Goal: Task Accomplishment & Management: Manage account settings

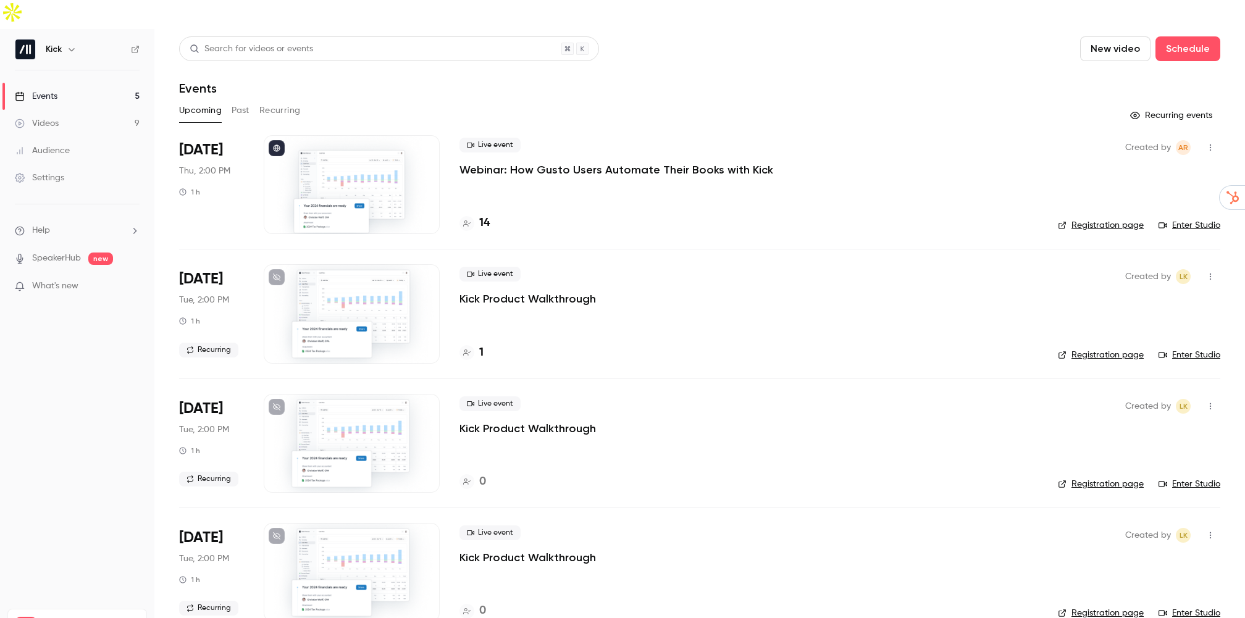
scroll to position [125, 0]
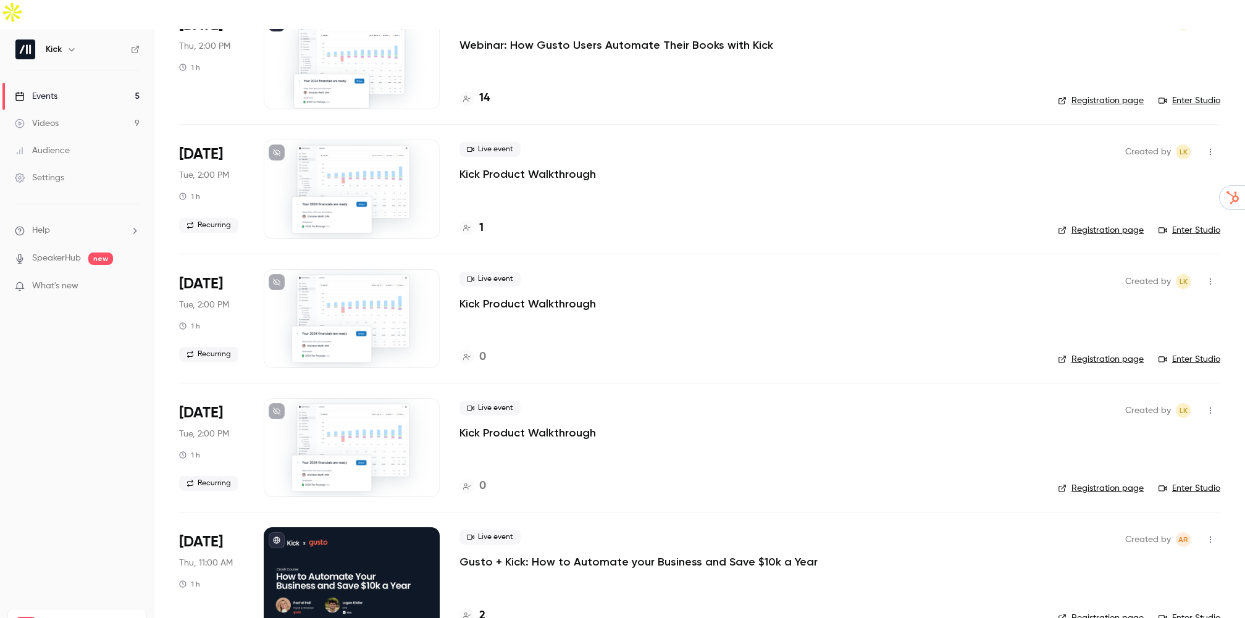
click at [505, 555] on p "Gusto + Kick: How to Automate your Business and Save $10k a Year" at bounding box center [639, 562] width 358 height 15
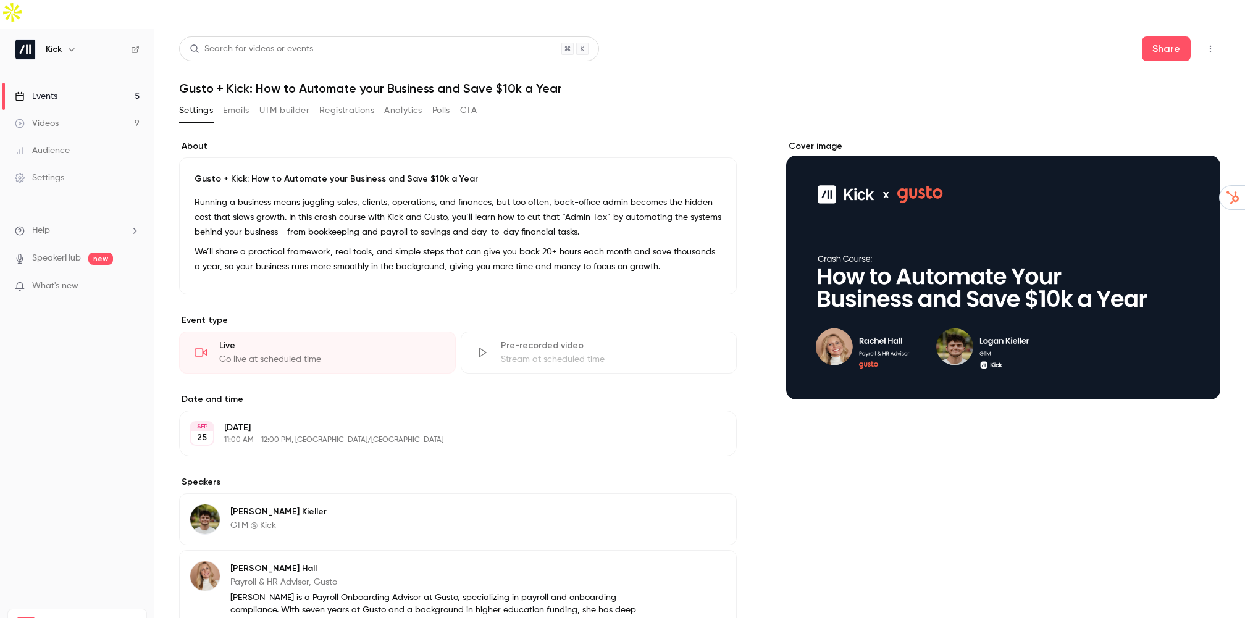
scroll to position [63, 0]
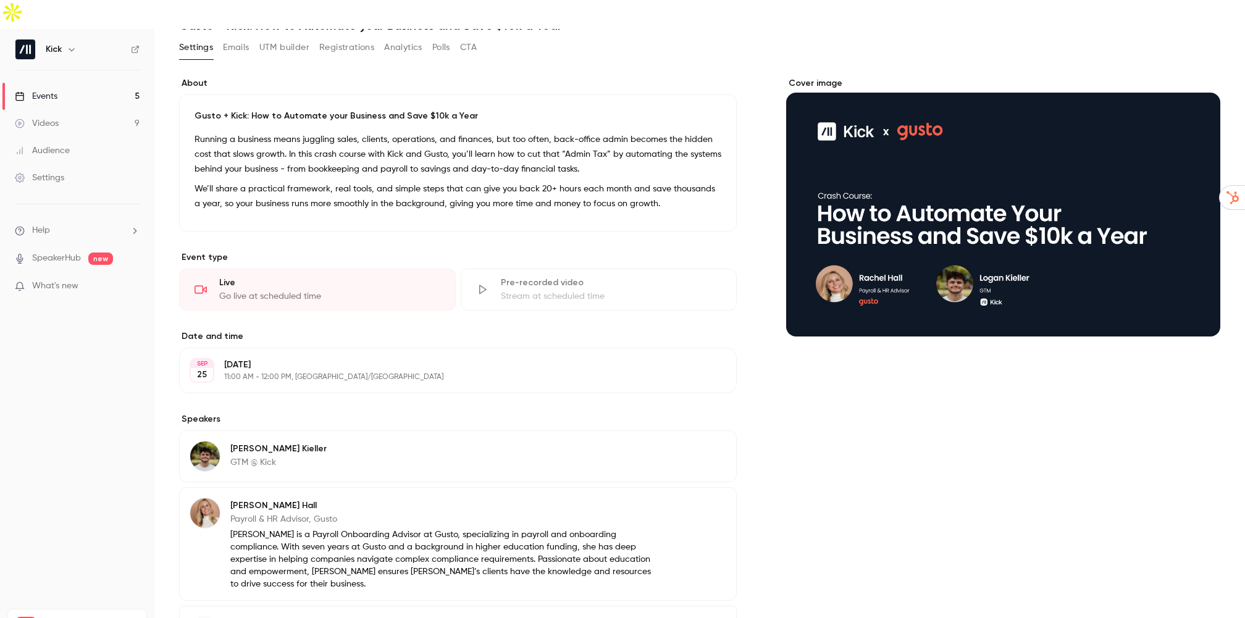
click at [704, 361] on button "Edit" at bounding box center [703, 371] width 45 height 20
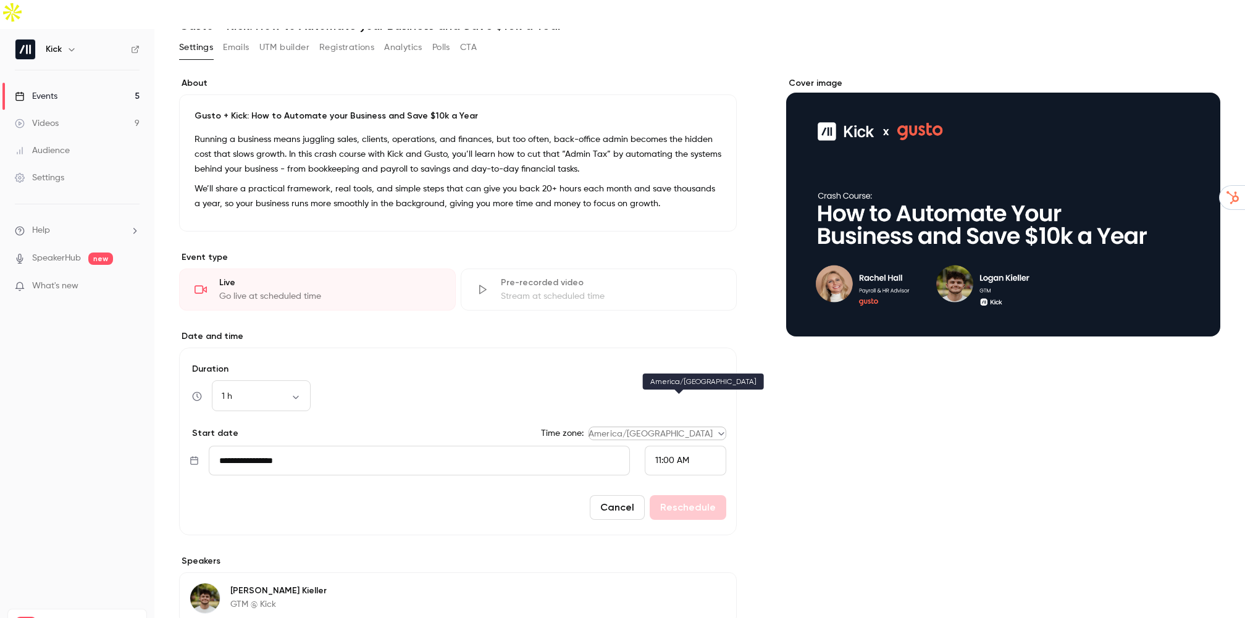
click at [649, 398] on body "Kick Events 5 Videos 9 Audience Settings Help SpeakerHub new What's new Pro Pla…" at bounding box center [622, 323] width 1245 height 647
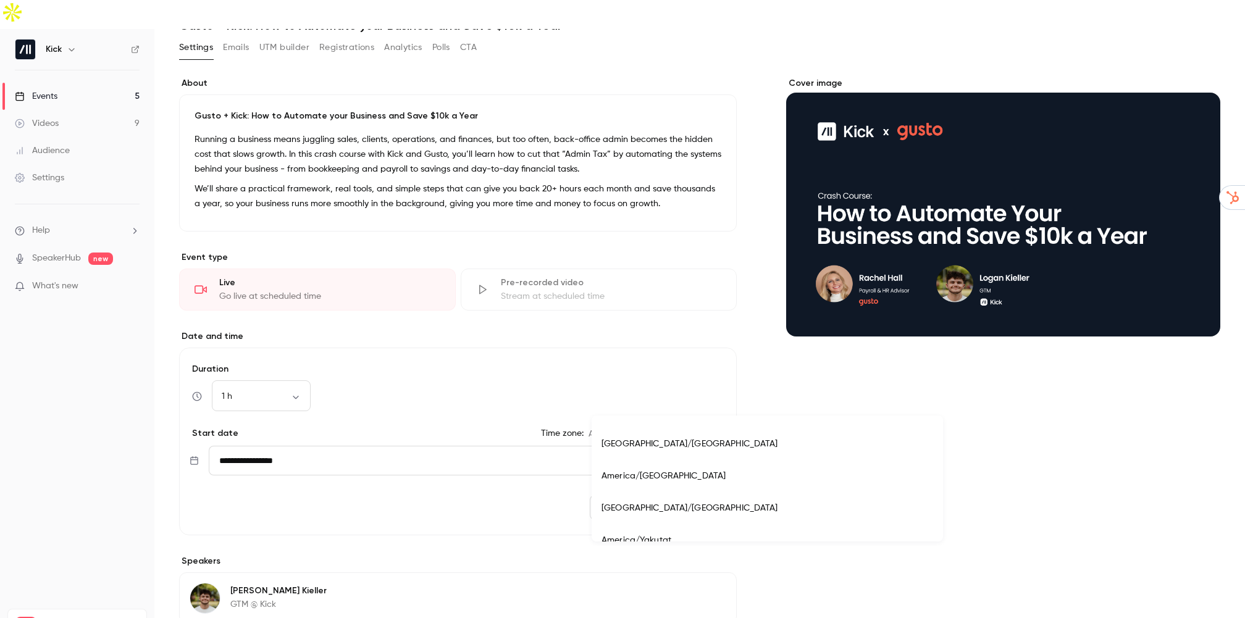
scroll to position [6154, 0]
click at [642, 452] on li "[GEOGRAPHIC_DATA]/[GEOGRAPHIC_DATA]" at bounding box center [768, 450] width 352 height 32
type input "**********"
click at [699, 495] on button "Reschedule" at bounding box center [688, 507] width 77 height 25
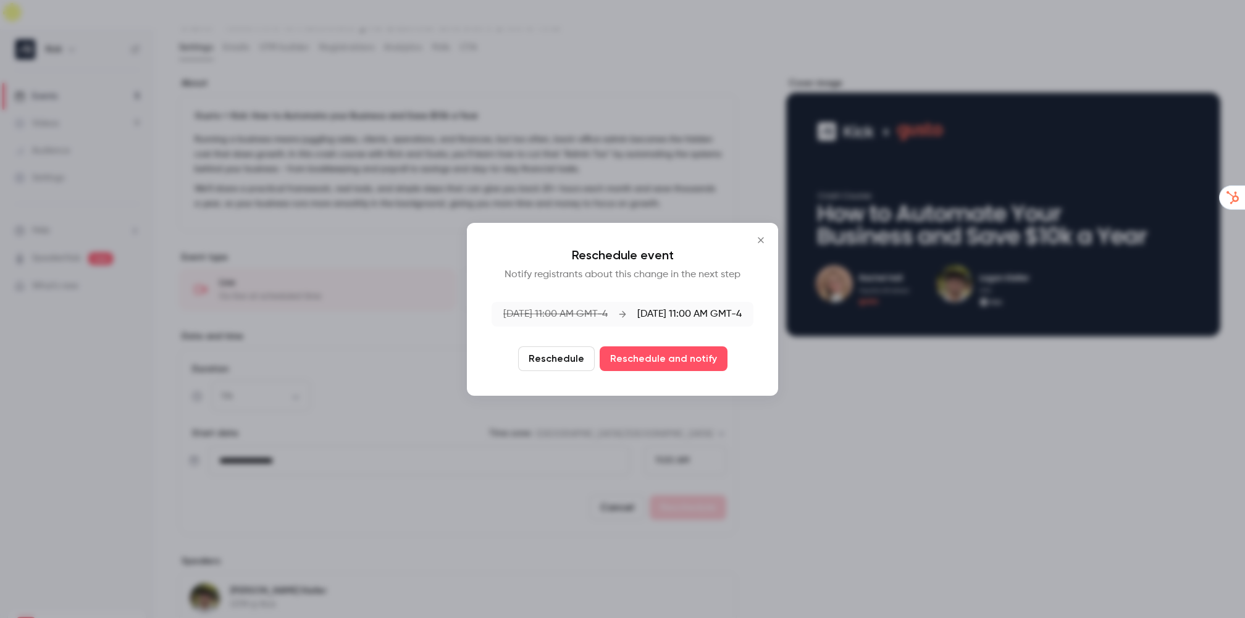
click at [557, 360] on button "Reschedule" at bounding box center [556, 359] width 77 height 25
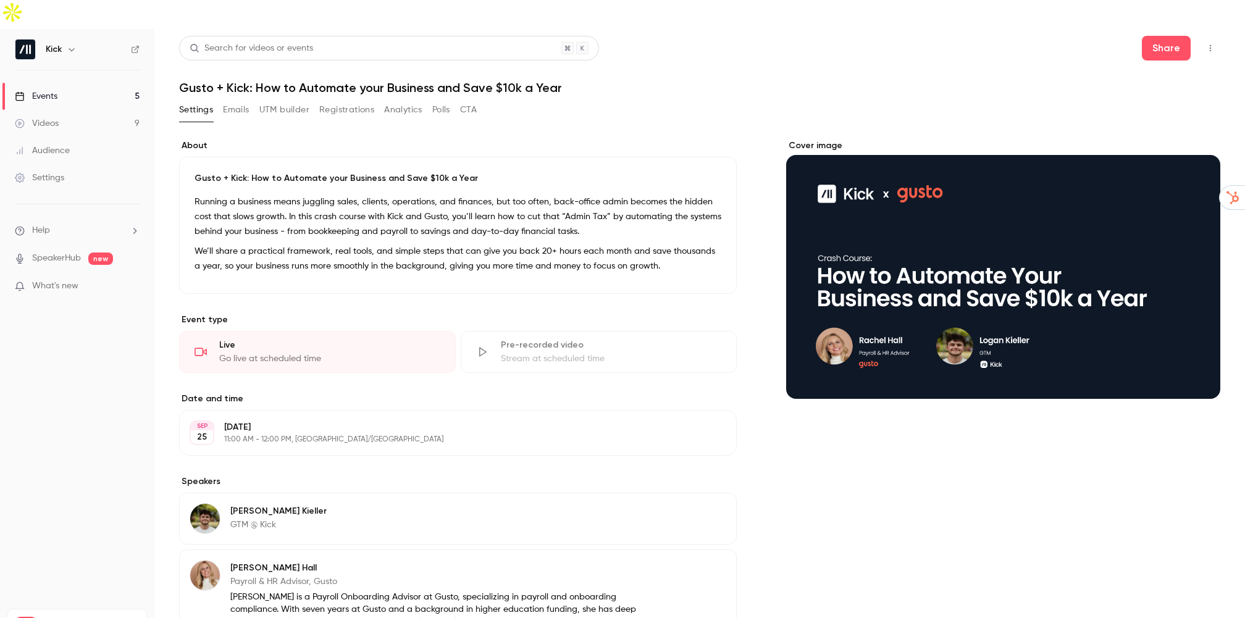
scroll to position [0, 0]
click at [67, 83] on link "Events 5" at bounding box center [77, 96] width 154 height 27
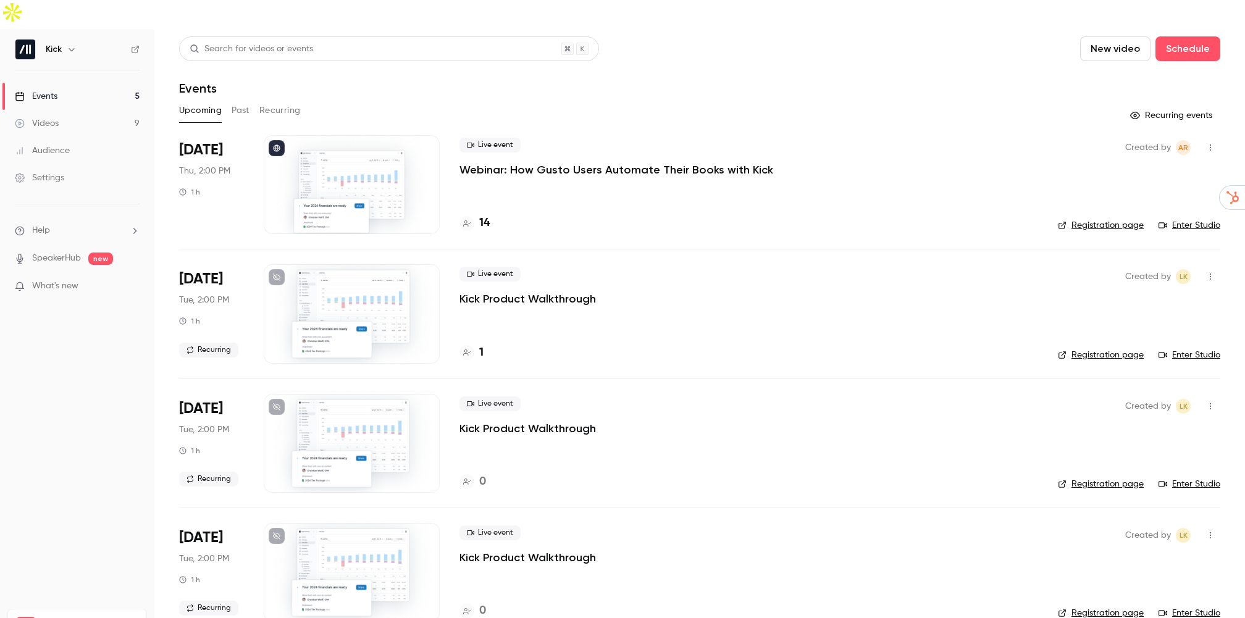
click at [87, 164] on link "Settings" at bounding box center [77, 177] width 154 height 27
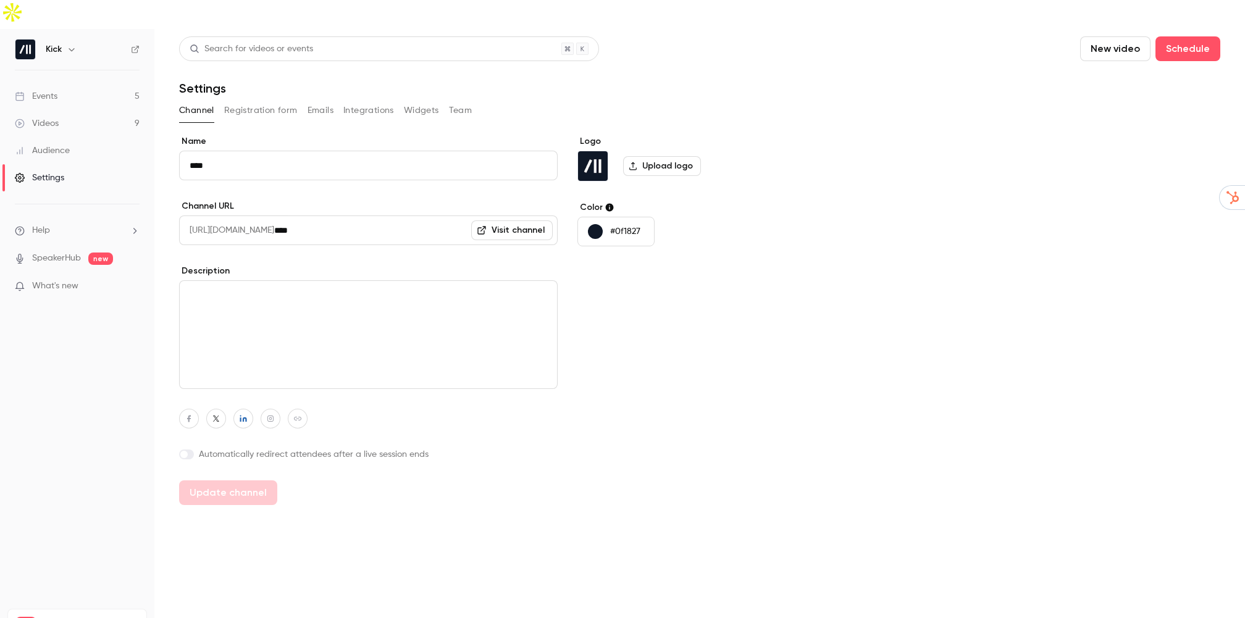
click at [261, 101] on button "Registration form" at bounding box center [261, 111] width 74 height 20
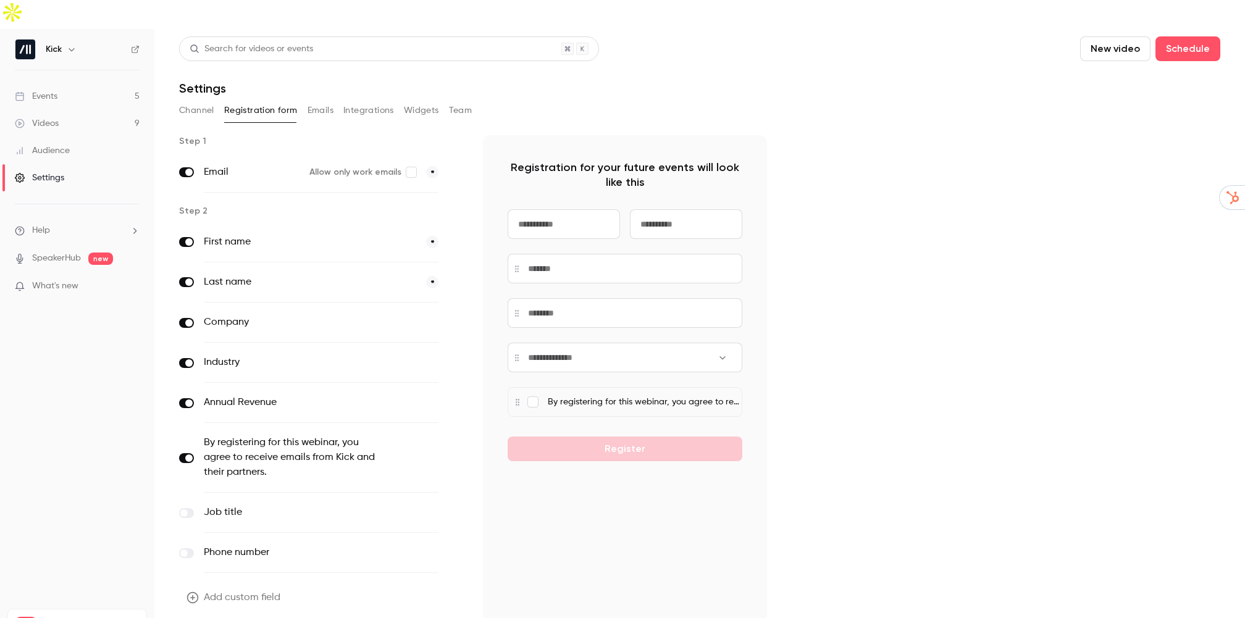
scroll to position [17, 0]
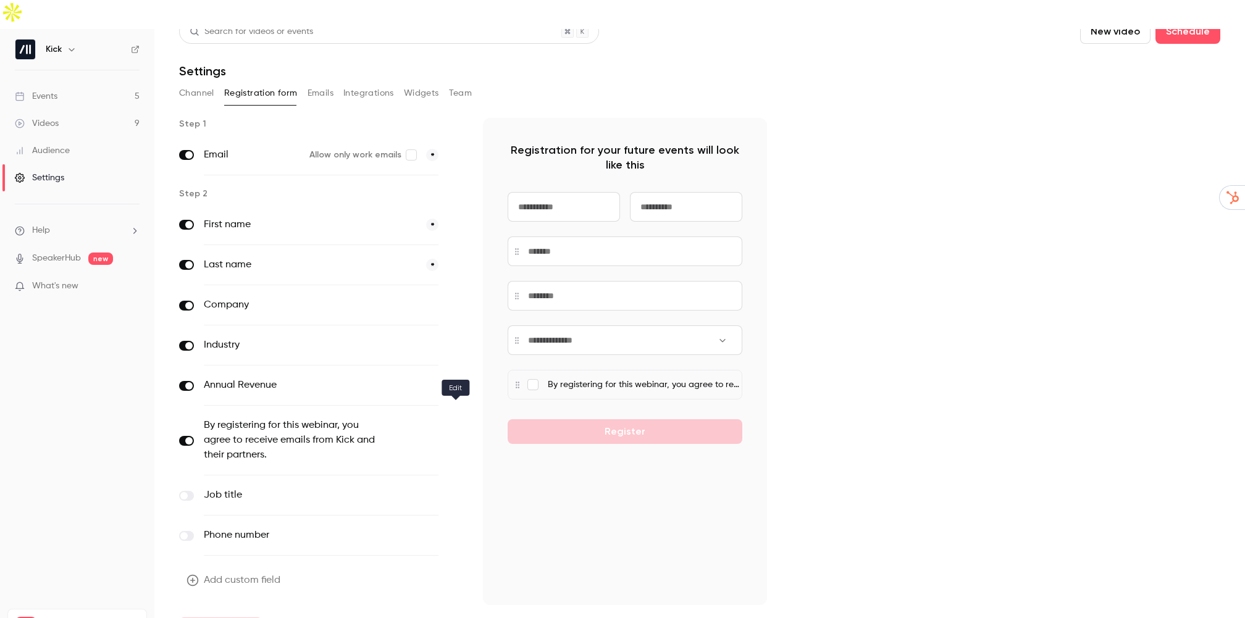
click at [454, 437] on icon "button" at bounding box center [455, 440] width 7 height 7
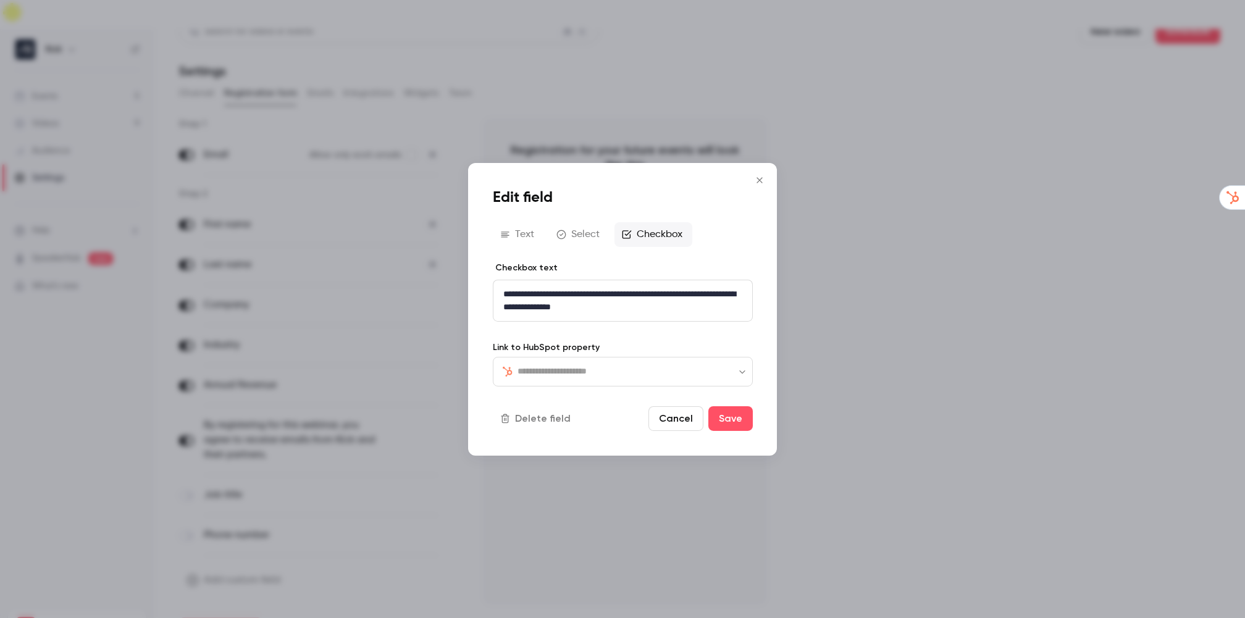
click at [756, 175] on icon "Close" at bounding box center [759, 180] width 15 height 10
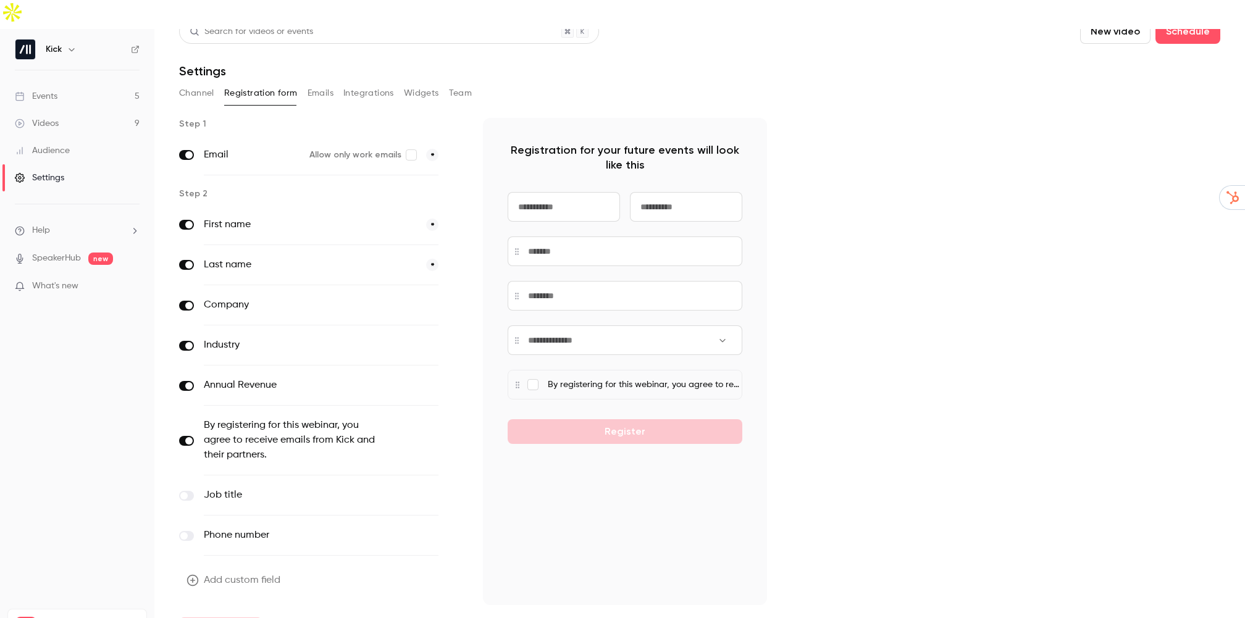
click at [562, 192] on input at bounding box center [564, 207] width 112 height 30
click at [187, 533] on span at bounding box center [183, 536] width 7 height 7
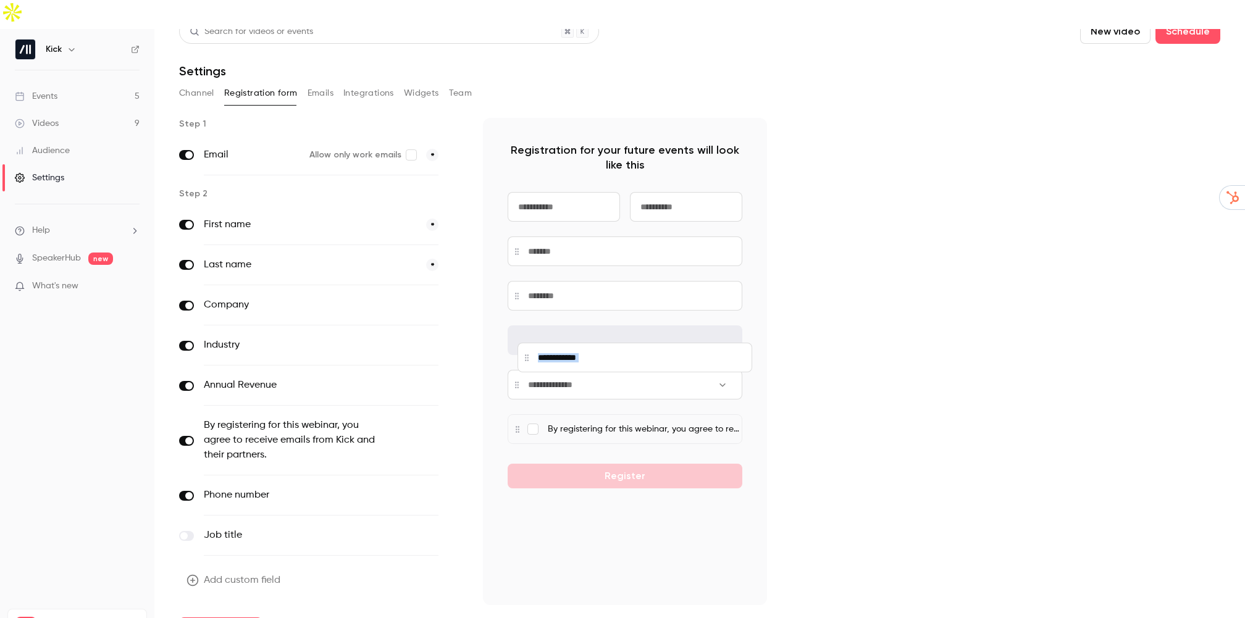
drag, startPoint x: 513, startPoint y: 403, endPoint x: 523, endPoint y: 330, distance: 74.1
click at [523, 343] on div at bounding box center [635, 358] width 235 height 30
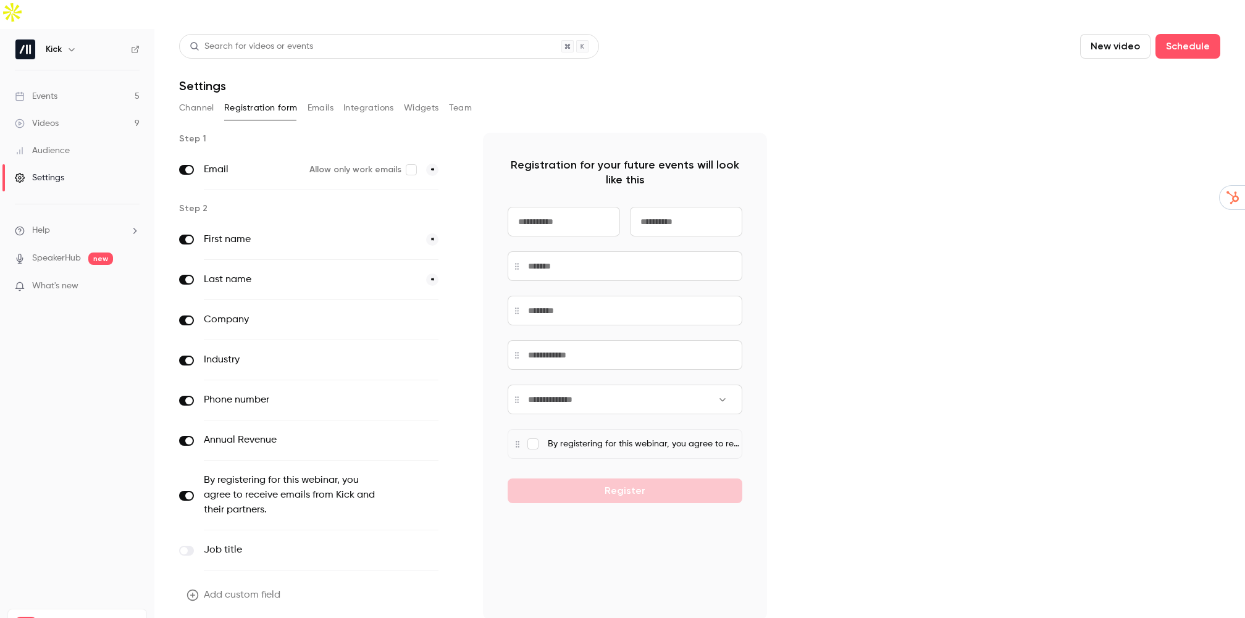
scroll to position [0, 0]
